Goal: Information Seeking & Learning: Check status

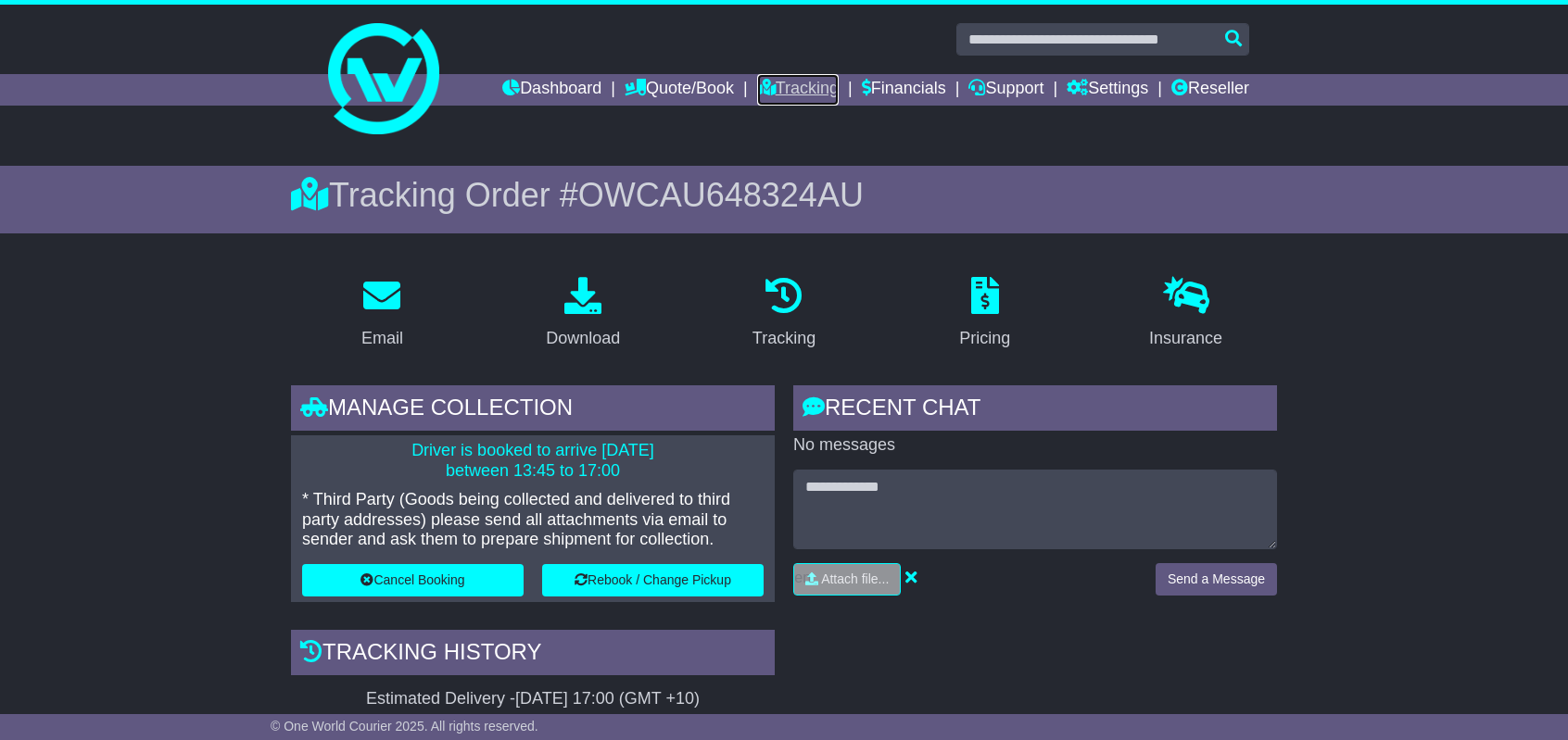
click at [805, 82] on link "Tracking" at bounding box center [797, 90] width 81 height 32
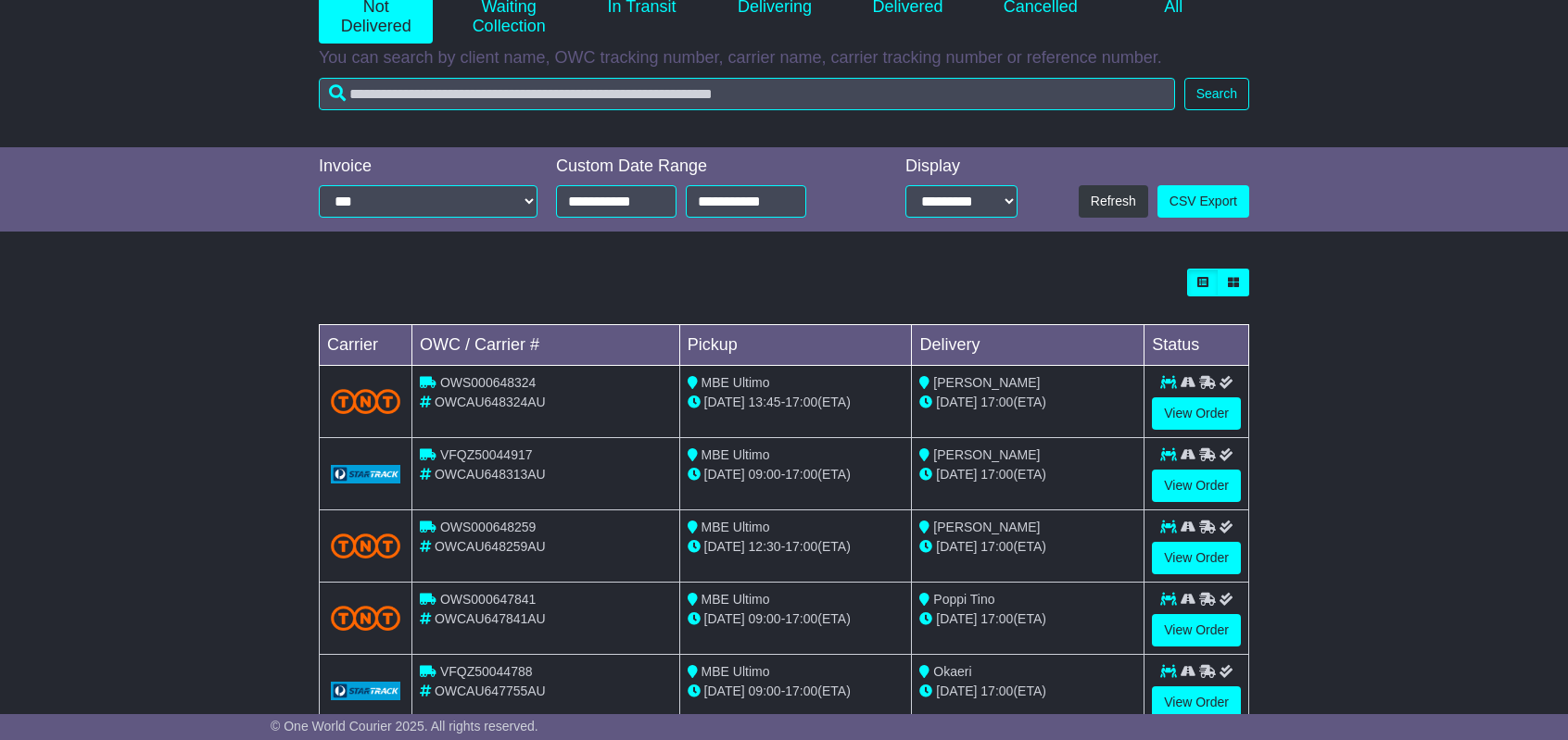
scroll to position [464, 0]
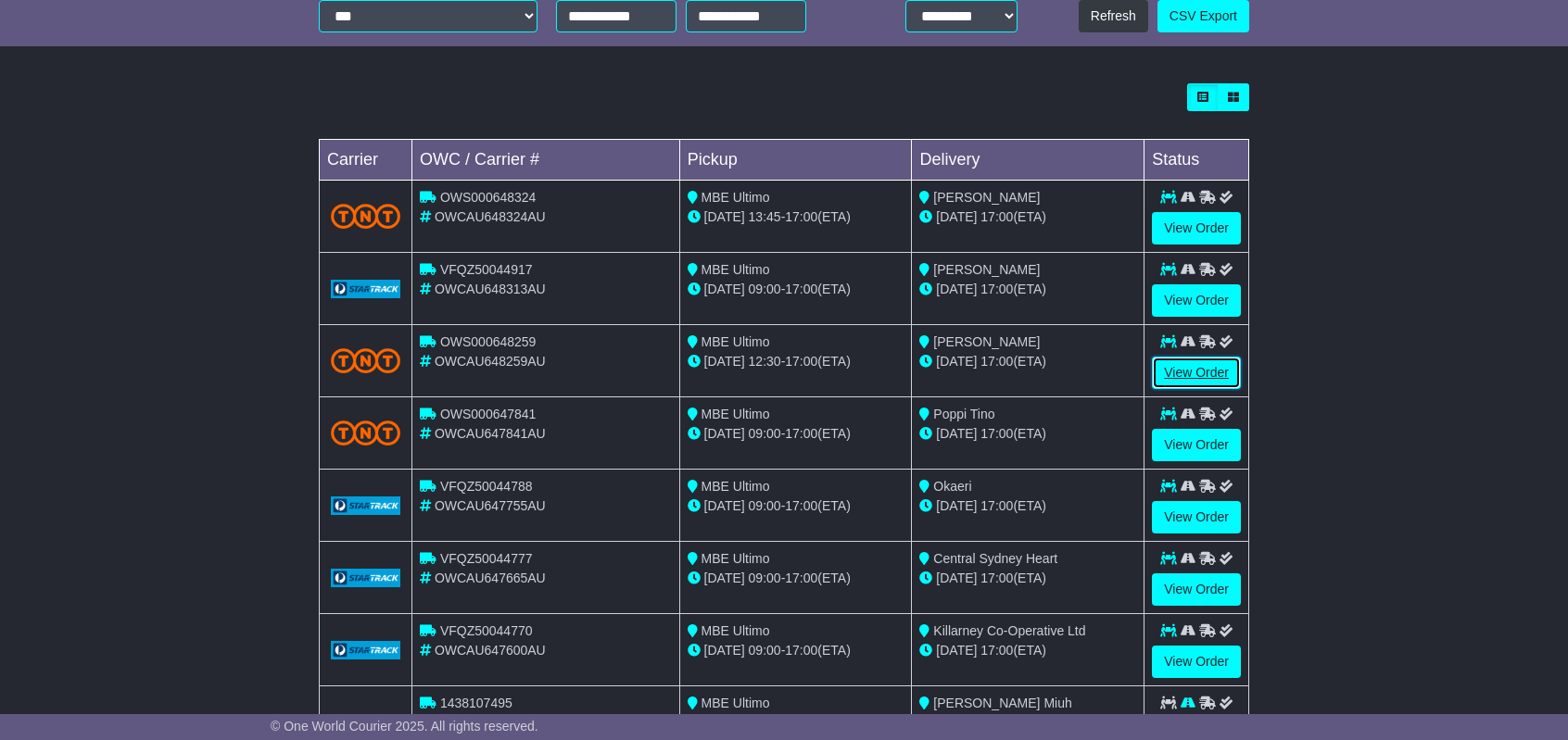
click at [1198, 377] on link "View Order" at bounding box center [1195, 373] width 89 height 33
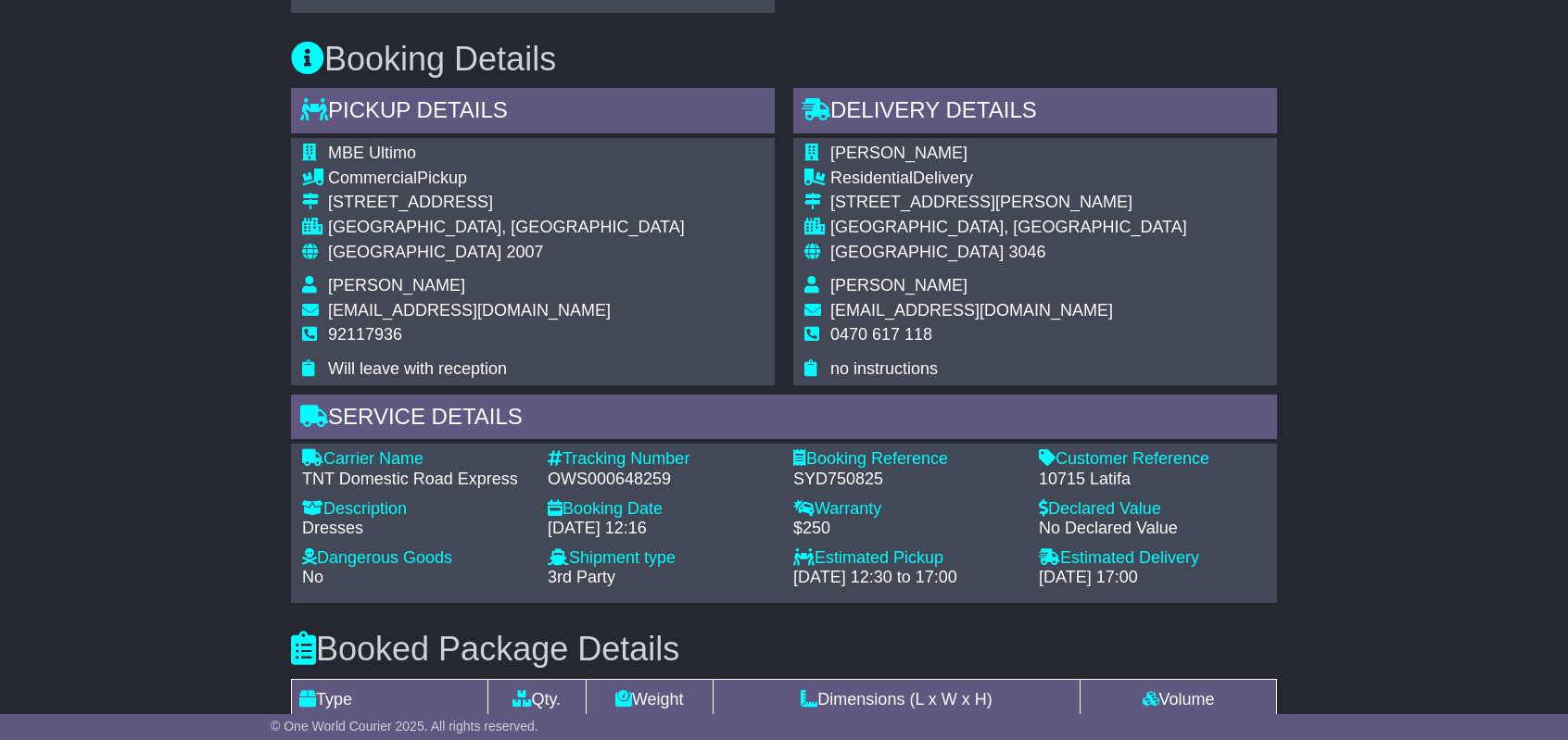
scroll to position [1112, 0]
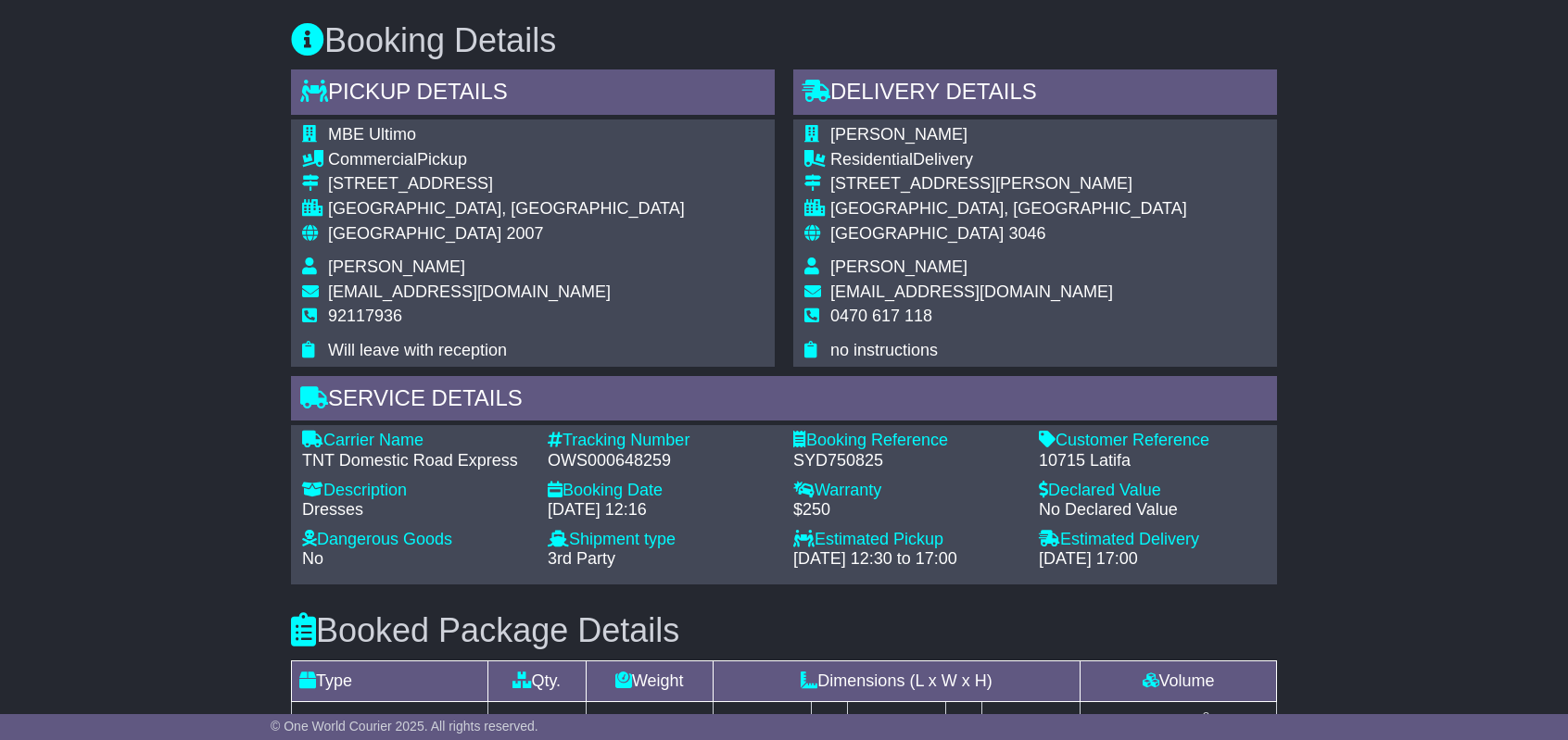
click at [612, 456] on div "OWS000648259" at bounding box center [661, 461] width 227 height 20
copy div "OWS000648259"
